Goal: Transaction & Acquisition: Purchase product/service

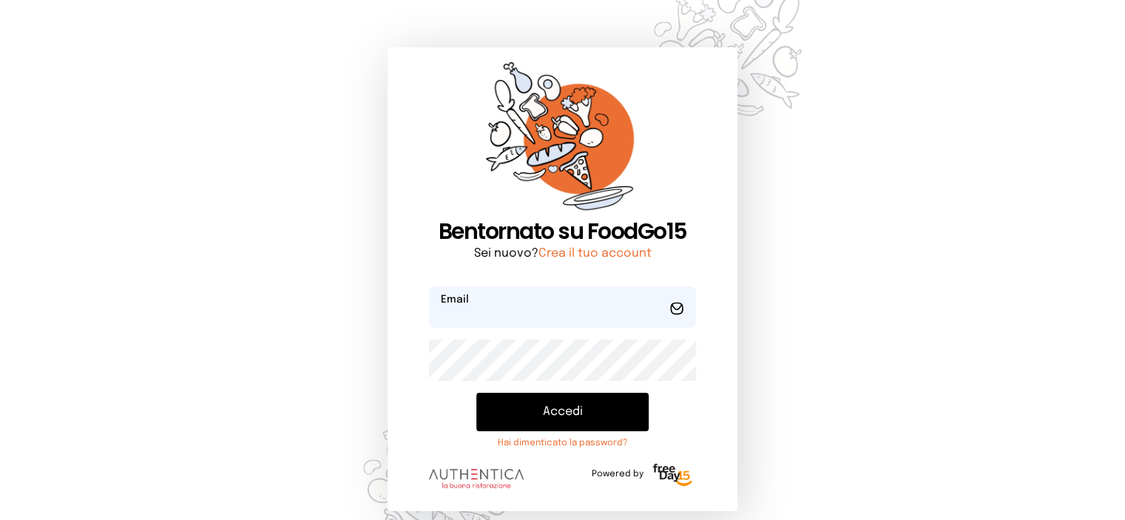
type input "**********"
click at [565, 420] on button "Accedi" at bounding box center [562, 412] width 173 height 38
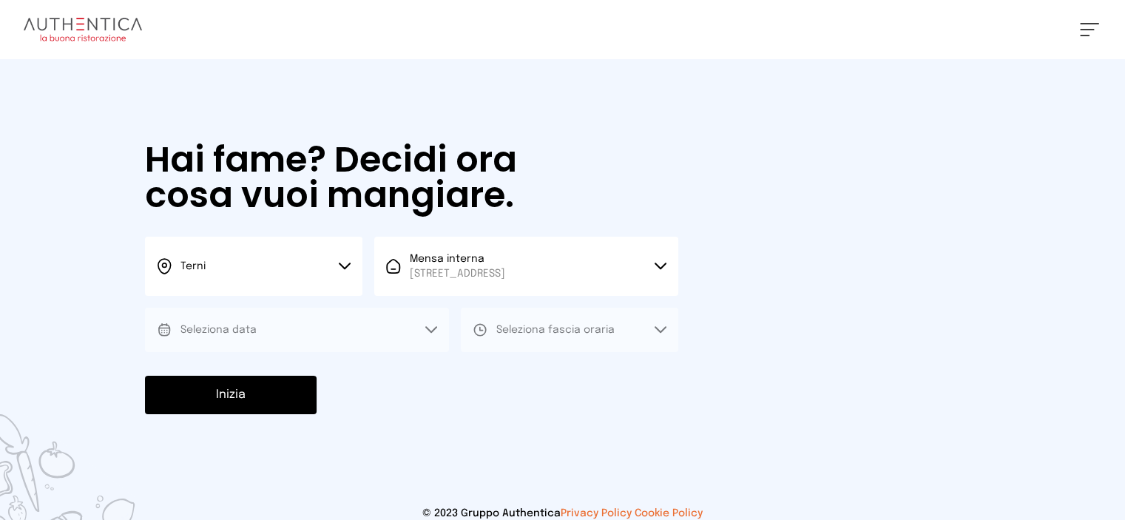
click at [360, 334] on button "Seleziona data" at bounding box center [297, 330] width 304 height 44
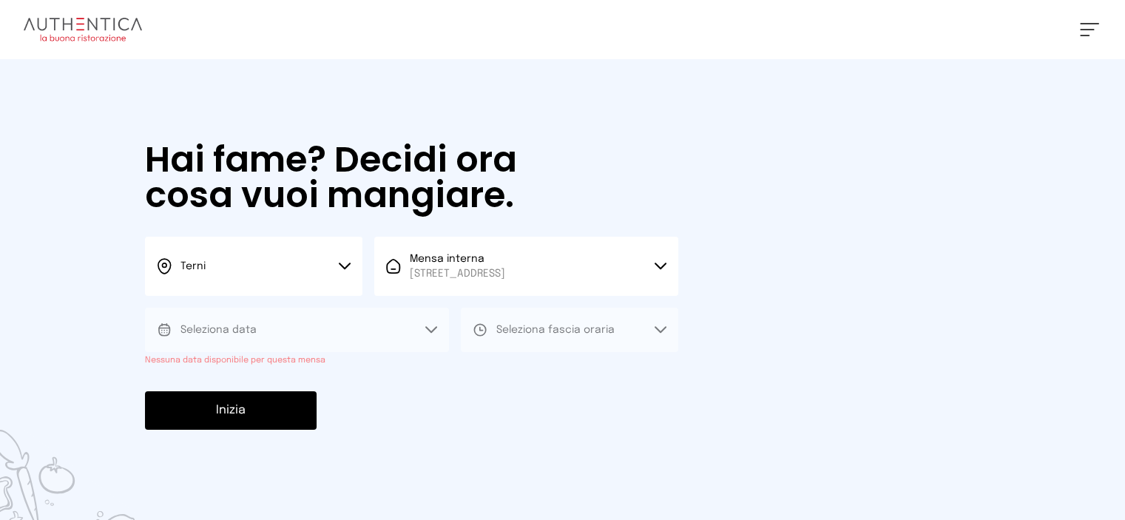
click at [658, 146] on div "Hai fame? Decidi ora cosa vuoi mangiare. Terni Scegli la città Terni Mensa inte…" at bounding box center [411, 285] width 563 height 453
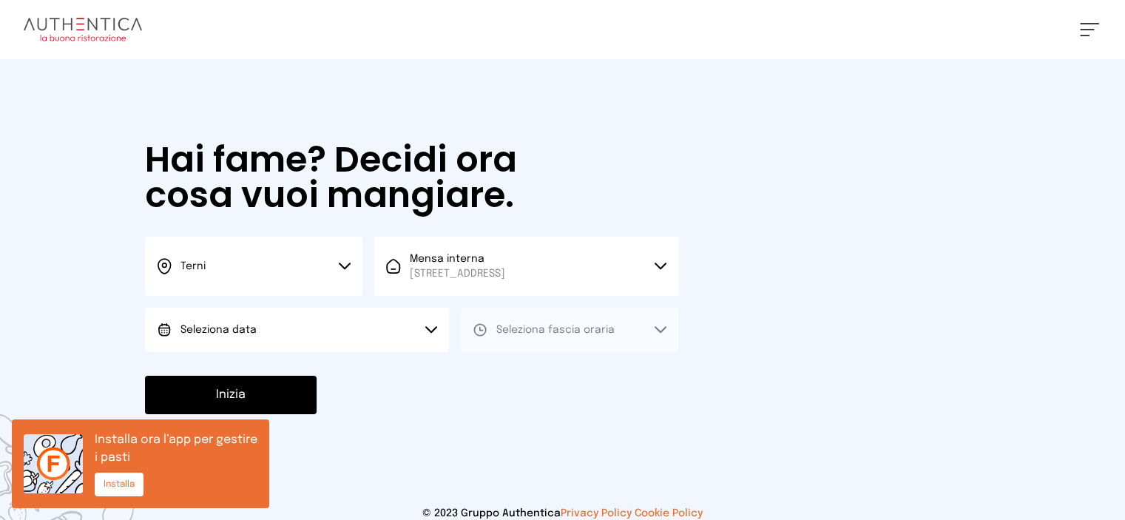
click at [345, 333] on button "Seleziona data" at bounding box center [297, 330] width 304 height 44
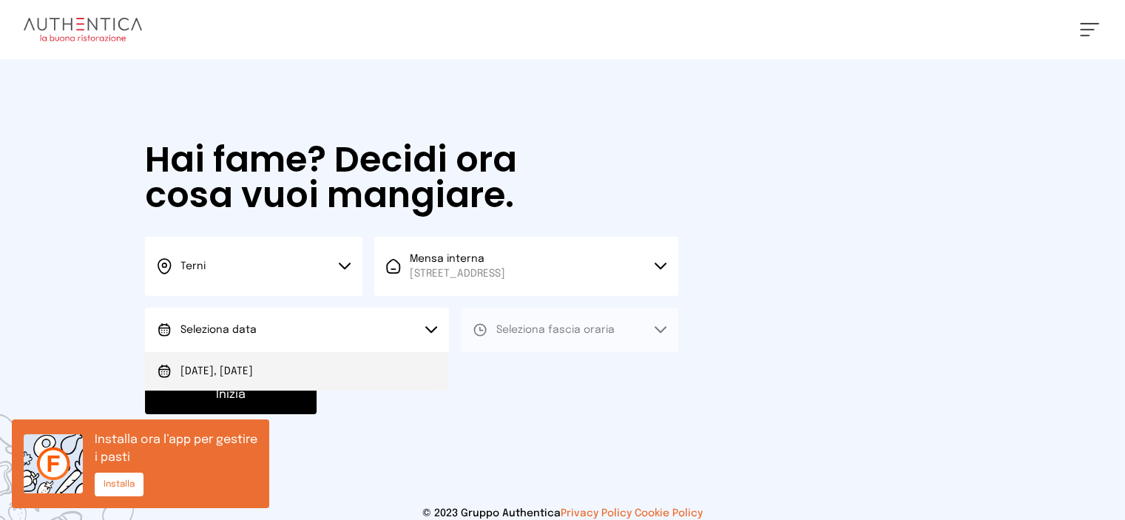
click at [316, 376] on li "[DATE], [DATE]" at bounding box center [297, 371] width 304 height 38
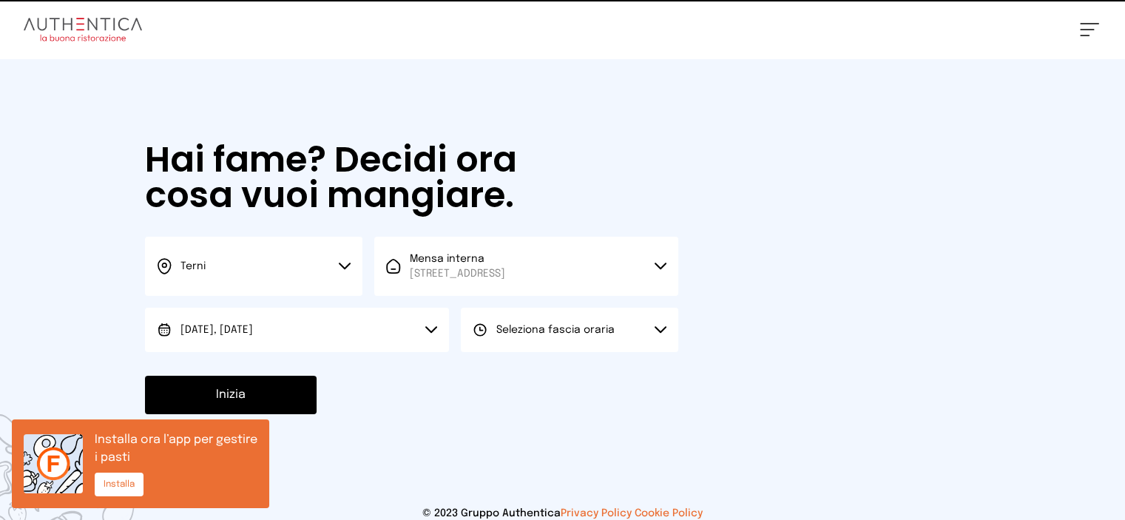
click at [571, 334] on span "Seleziona fascia oraria" at bounding box center [555, 330] width 118 height 10
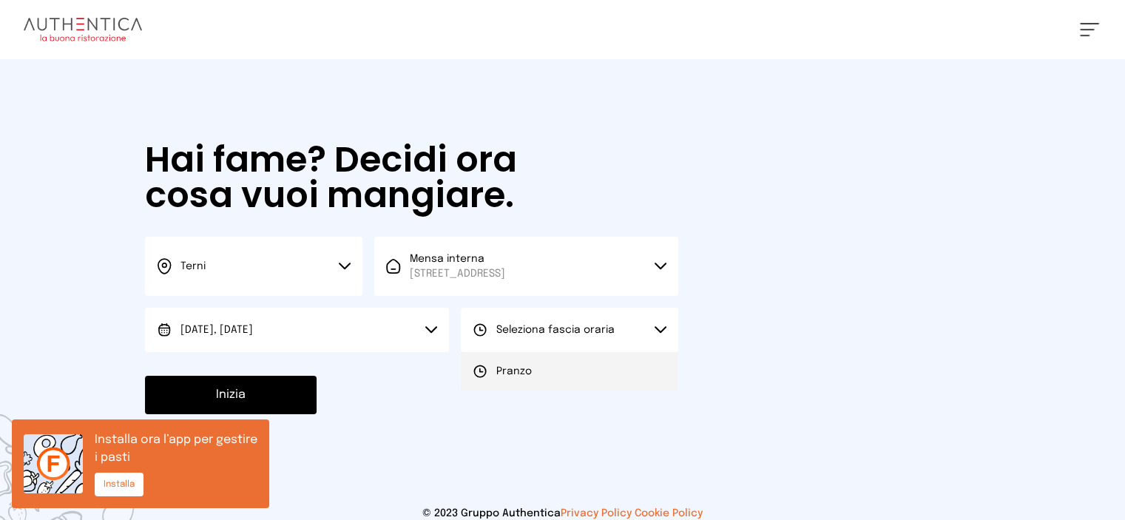
click at [535, 375] on li "Pranzo" at bounding box center [569, 371] width 217 height 38
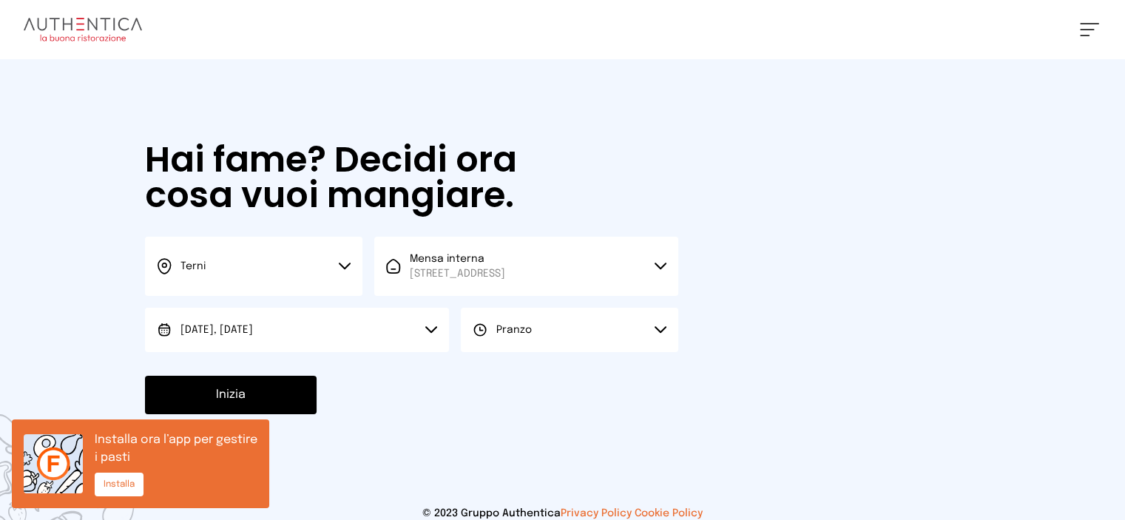
click at [205, 386] on button "Inizia" at bounding box center [231, 395] width 172 height 38
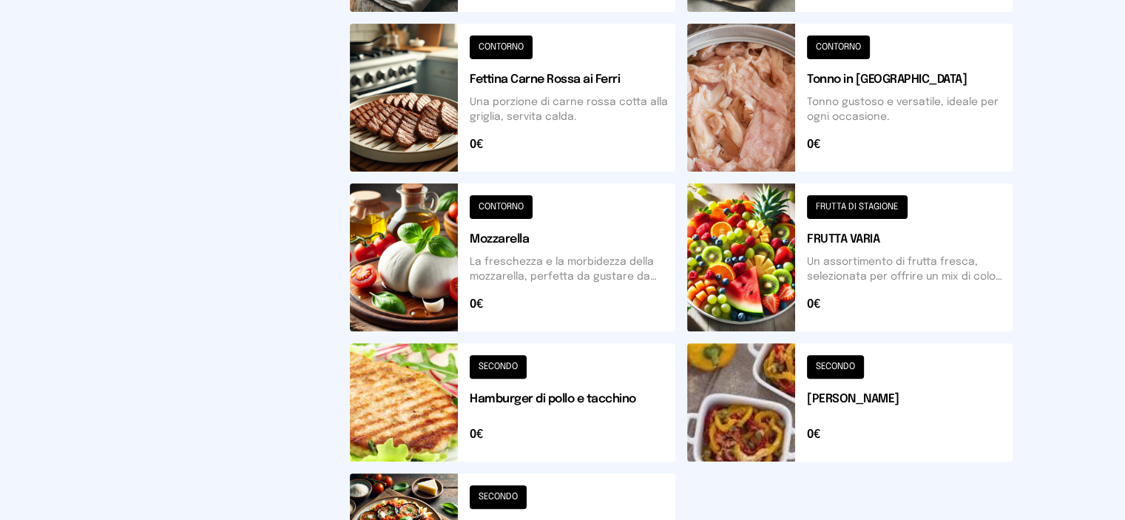
scroll to position [518, 0]
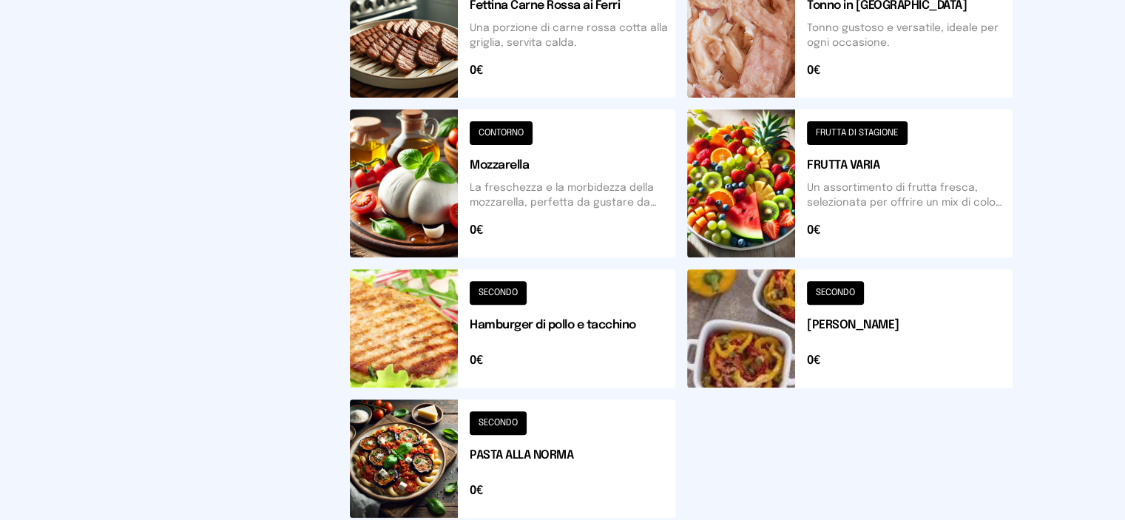
click at [949, 196] on button at bounding box center [849, 183] width 325 height 148
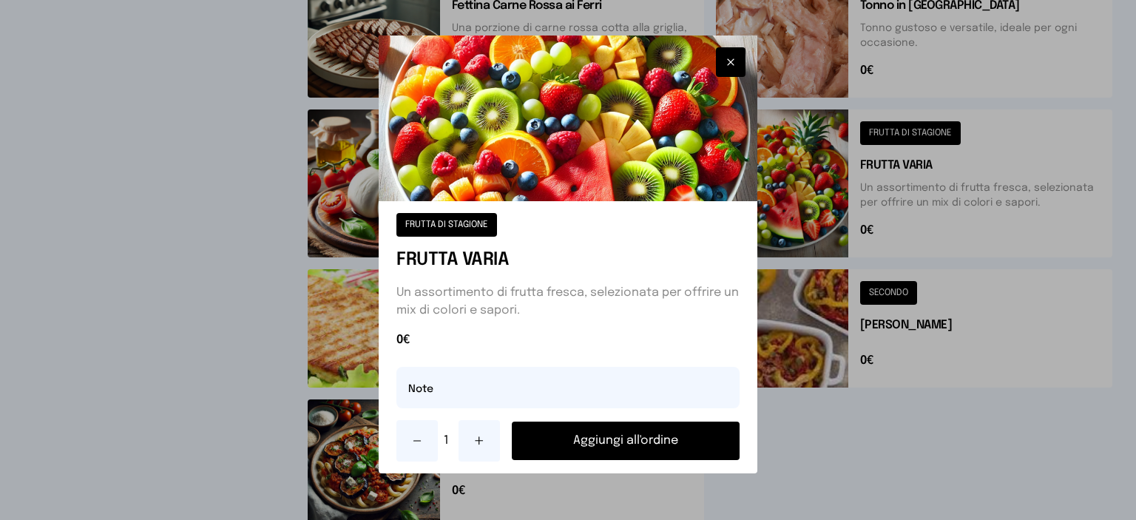
click at [475, 444] on icon at bounding box center [479, 441] width 12 height 12
click at [594, 440] on button "Aggiungi all'ordine" at bounding box center [626, 440] width 228 height 38
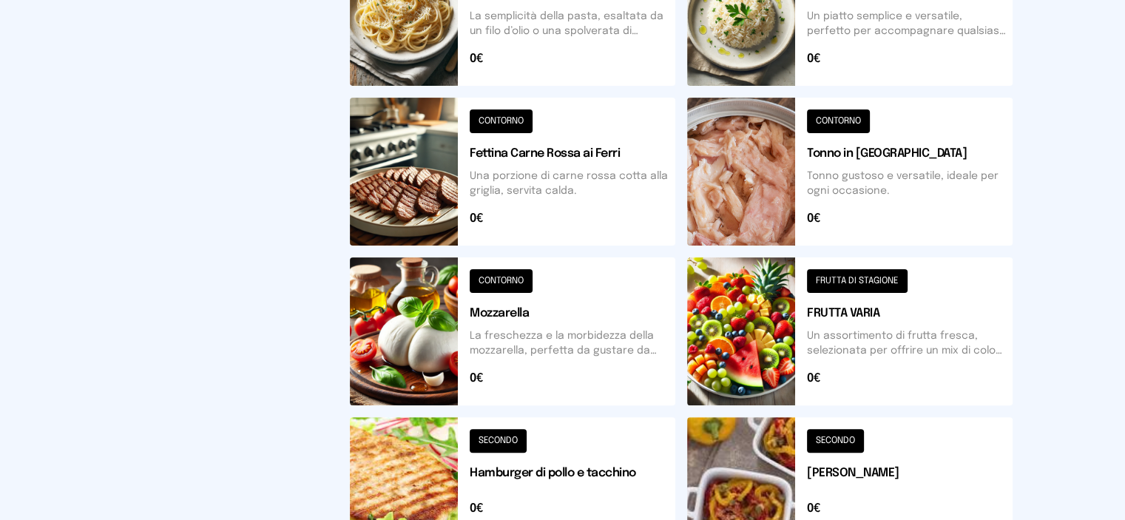
scroll to position [0, 0]
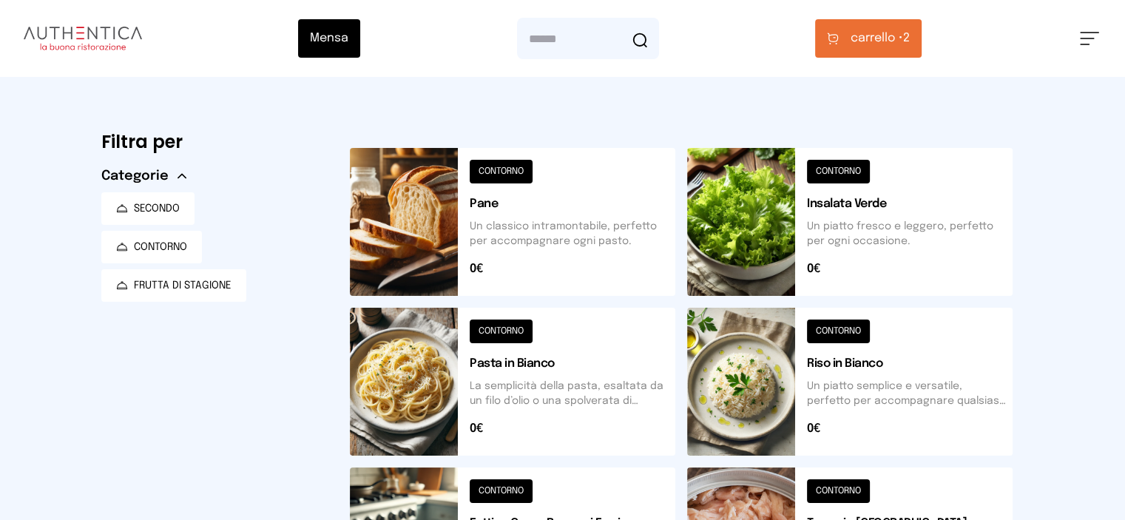
click at [903, 41] on span "carrello •" at bounding box center [876, 39] width 52 height 18
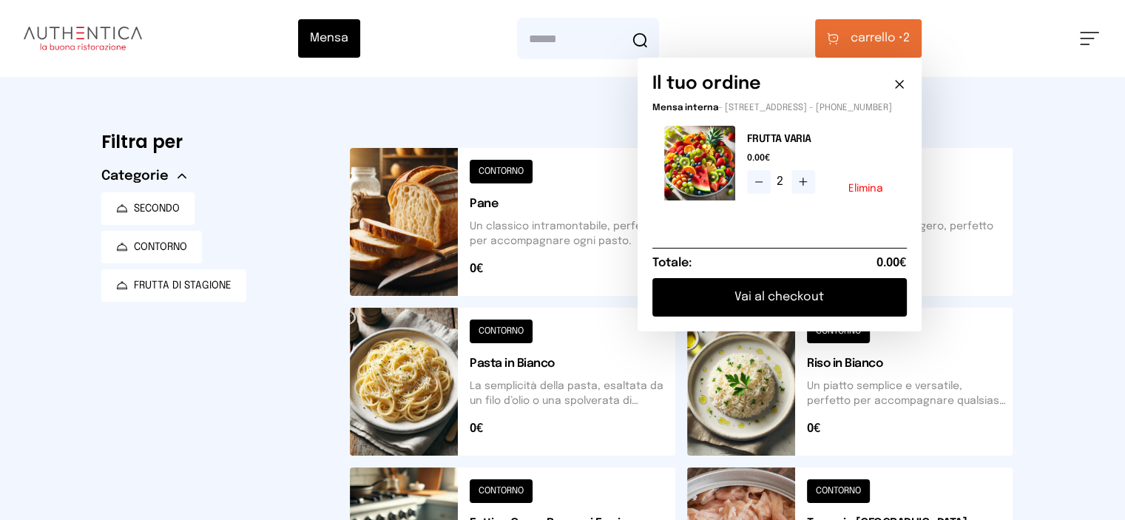
click at [869, 305] on button "Vai al checkout" at bounding box center [779, 297] width 254 height 38
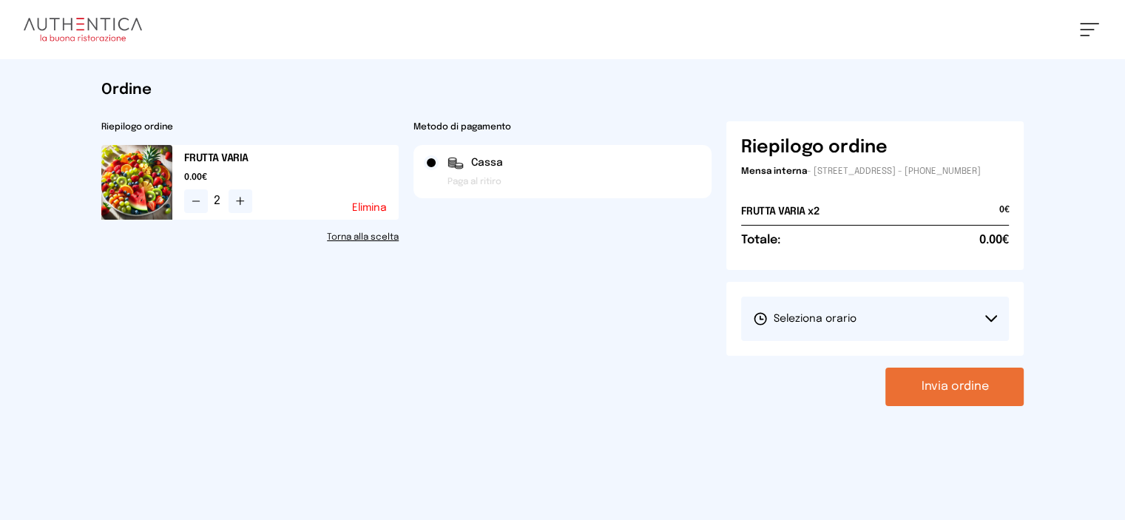
click at [847, 341] on button "Seleziona orario" at bounding box center [875, 318] width 268 height 44
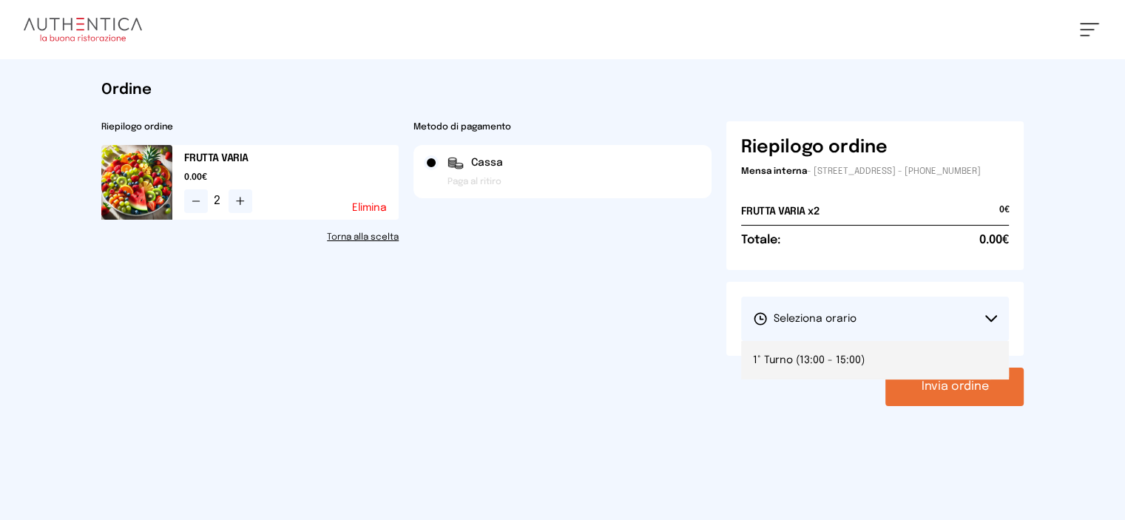
click at [852, 367] on span "1° Turno (13:00 - 15:00)" at bounding box center [809, 360] width 112 height 15
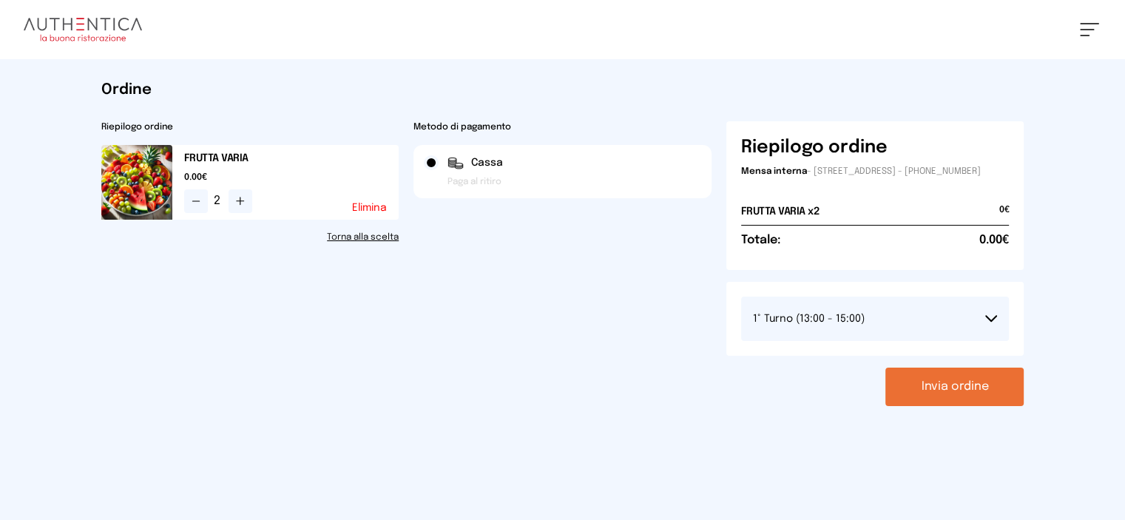
click at [1023, 399] on button "Invia ordine" at bounding box center [954, 386] width 138 height 38
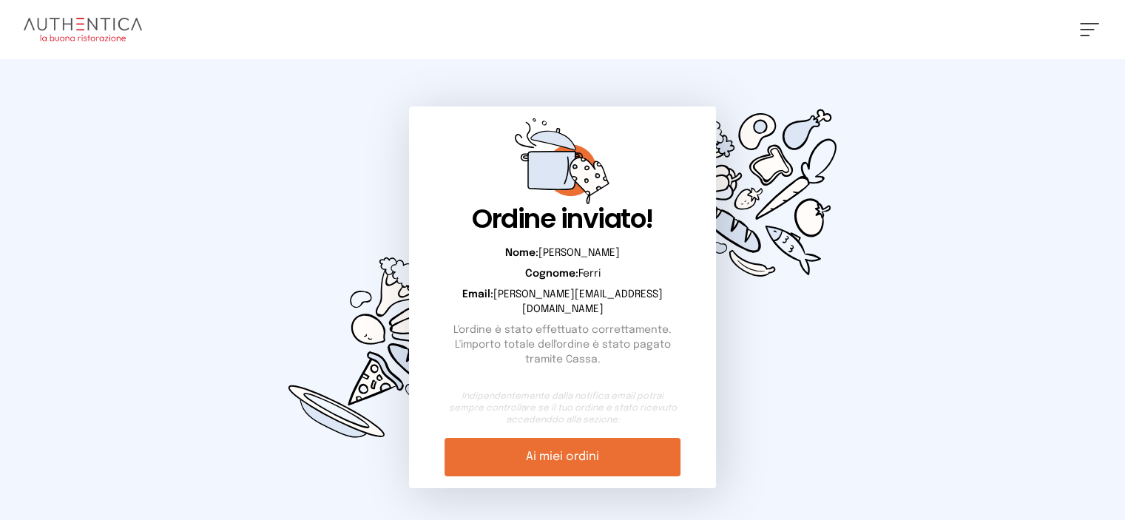
click at [567, 438] on link "Ai miei ordini" at bounding box center [562, 457] width 237 height 38
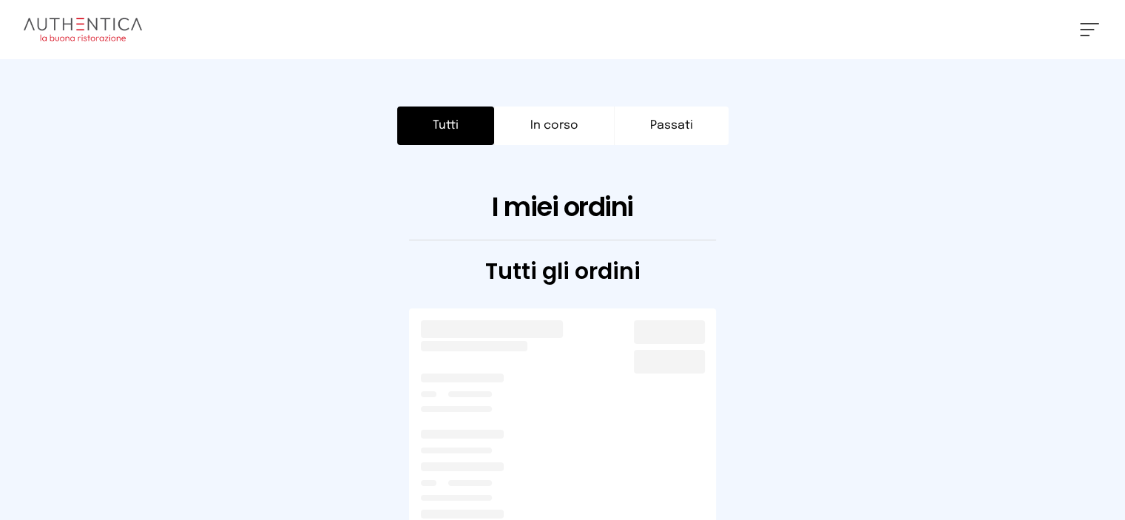
click at [1091, 31] on button at bounding box center [1088, 29] width 19 height 13
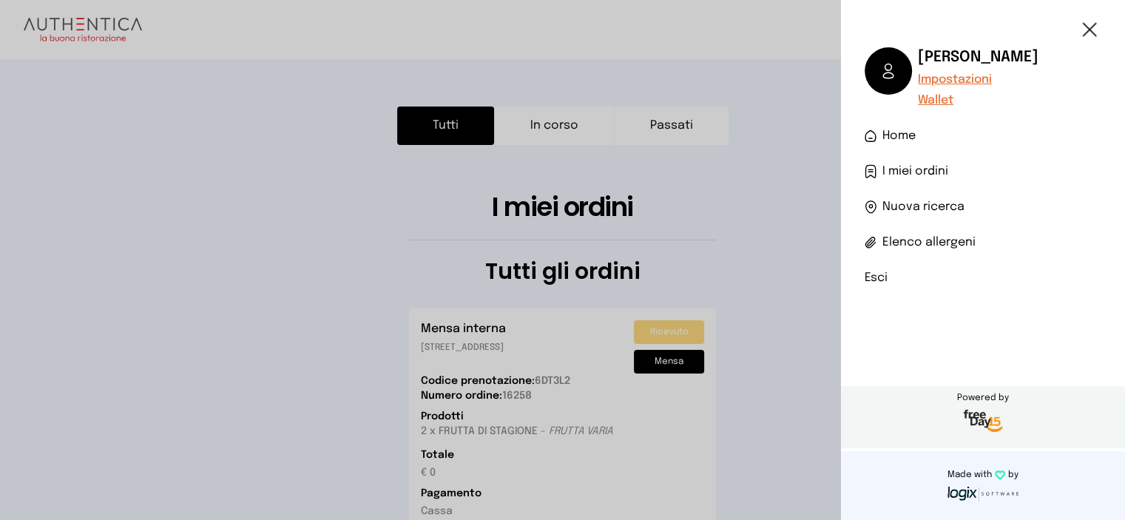
click at [736, 245] on div at bounding box center [562, 260] width 1125 height 520
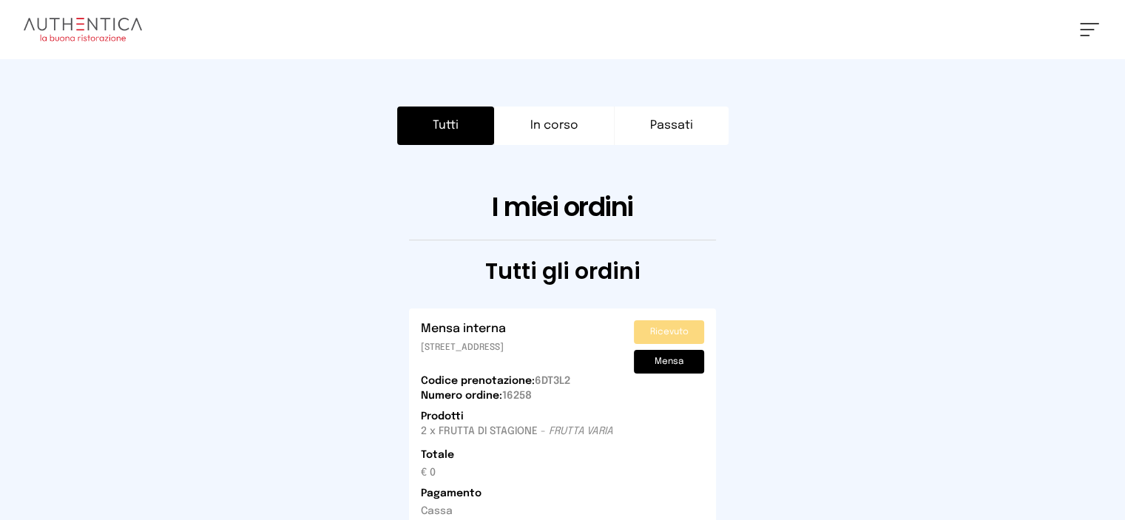
click at [1095, 29] on button at bounding box center [1088, 29] width 19 height 13
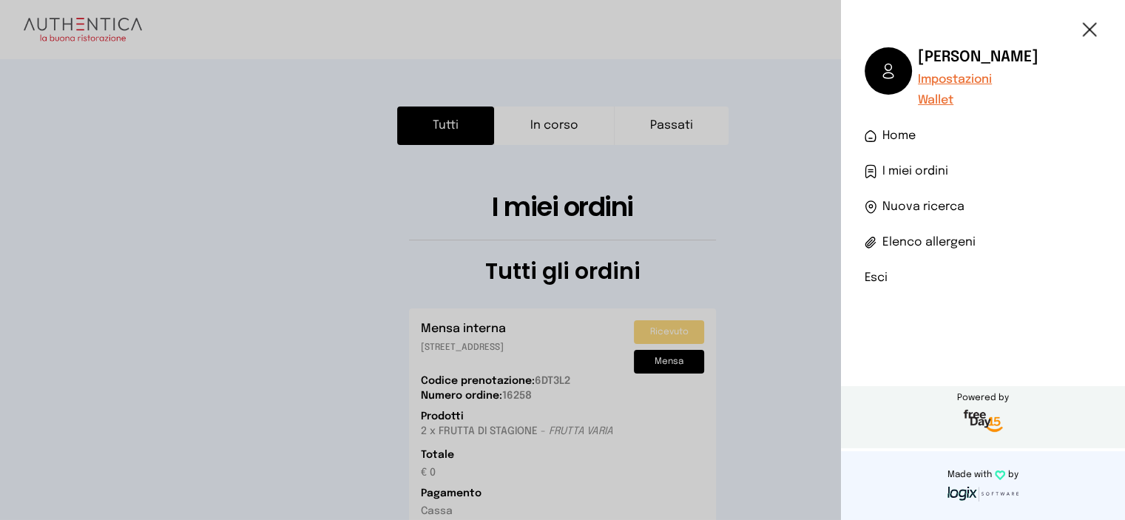
click at [882, 271] on li "Esci" at bounding box center [982, 278] width 237 height 18
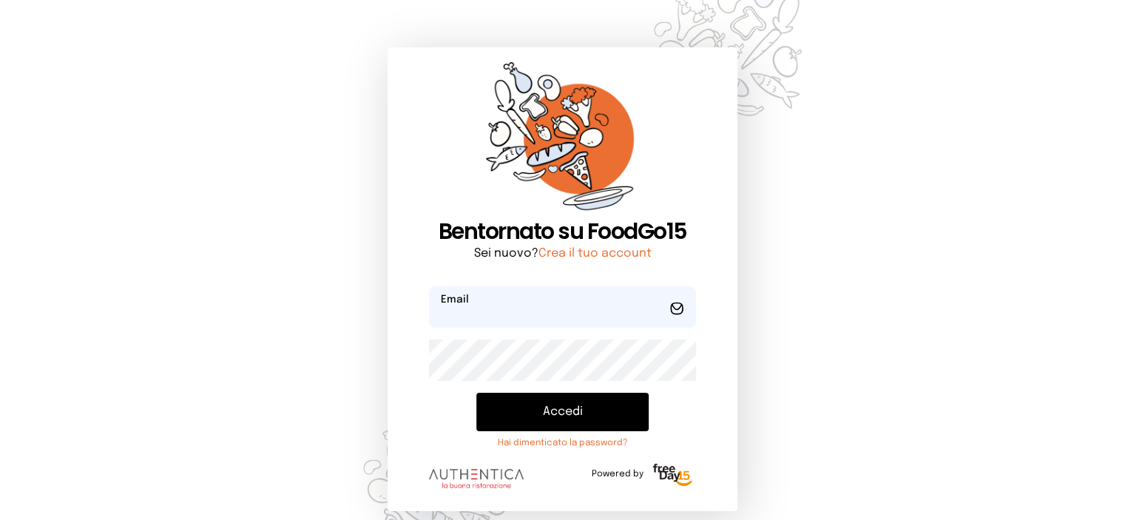
type input "**********"
